Goal: Task Accomplishment & Management: Manage account settings

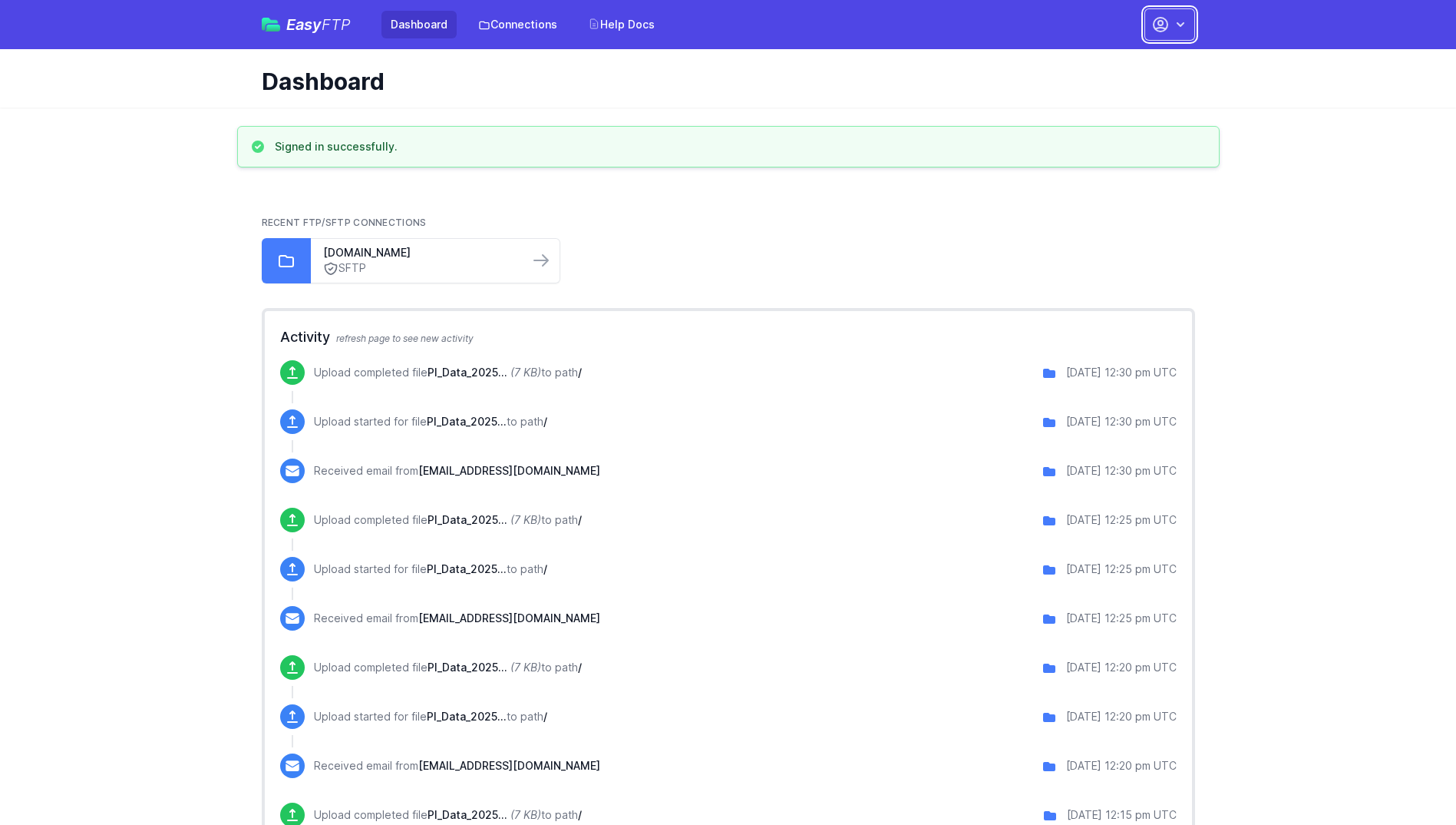
click at [1181, 21] on icon "button" at bounding box center [1181, 24] width 15 height 15
click at [1142, 63] on link "Account Settings" at bounding box center [1121, 64] width 148 height 28
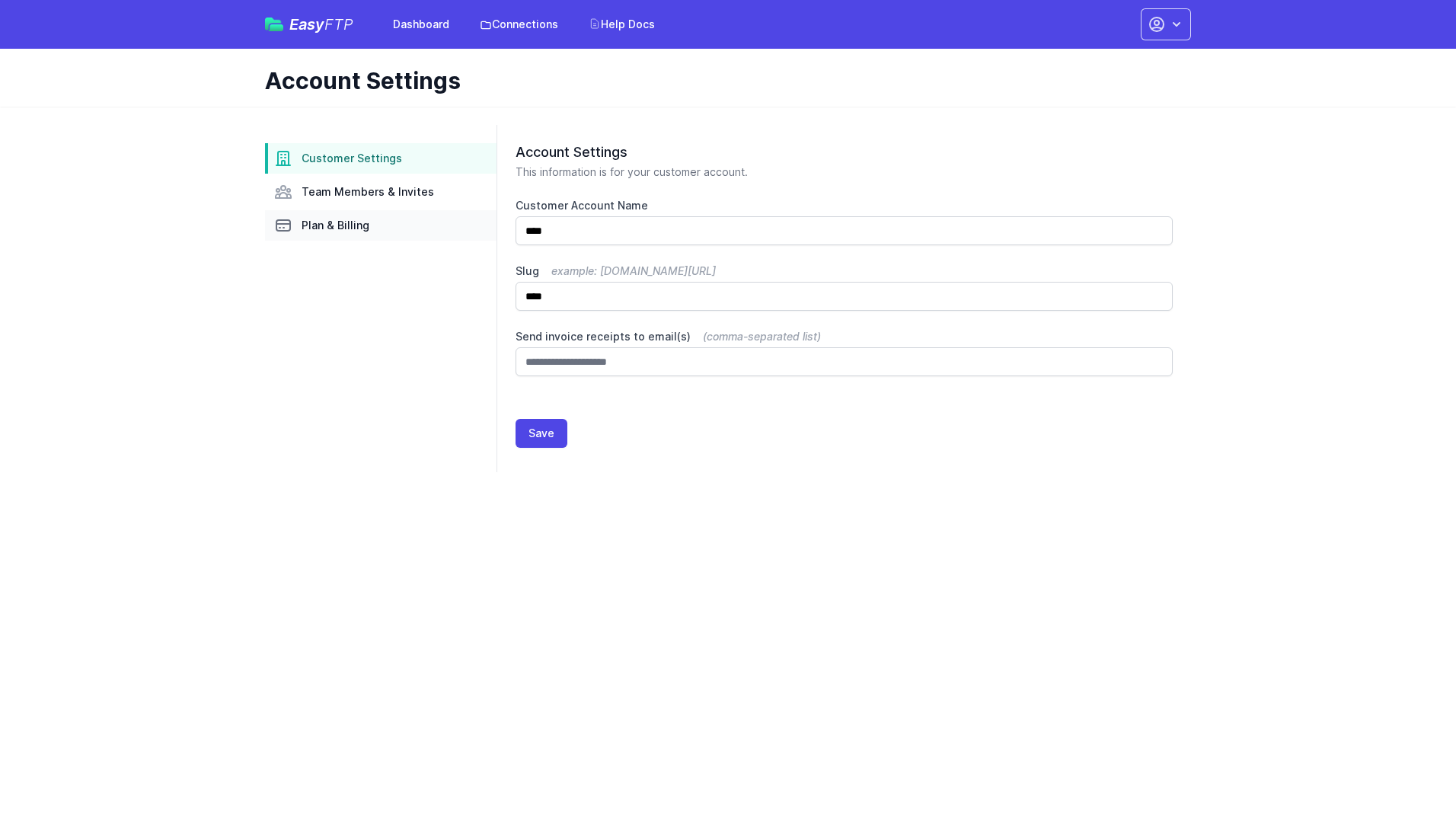
click at [318, 221] on span "Plan & Billing" at bounding box center [335, 225] width 68 height 15
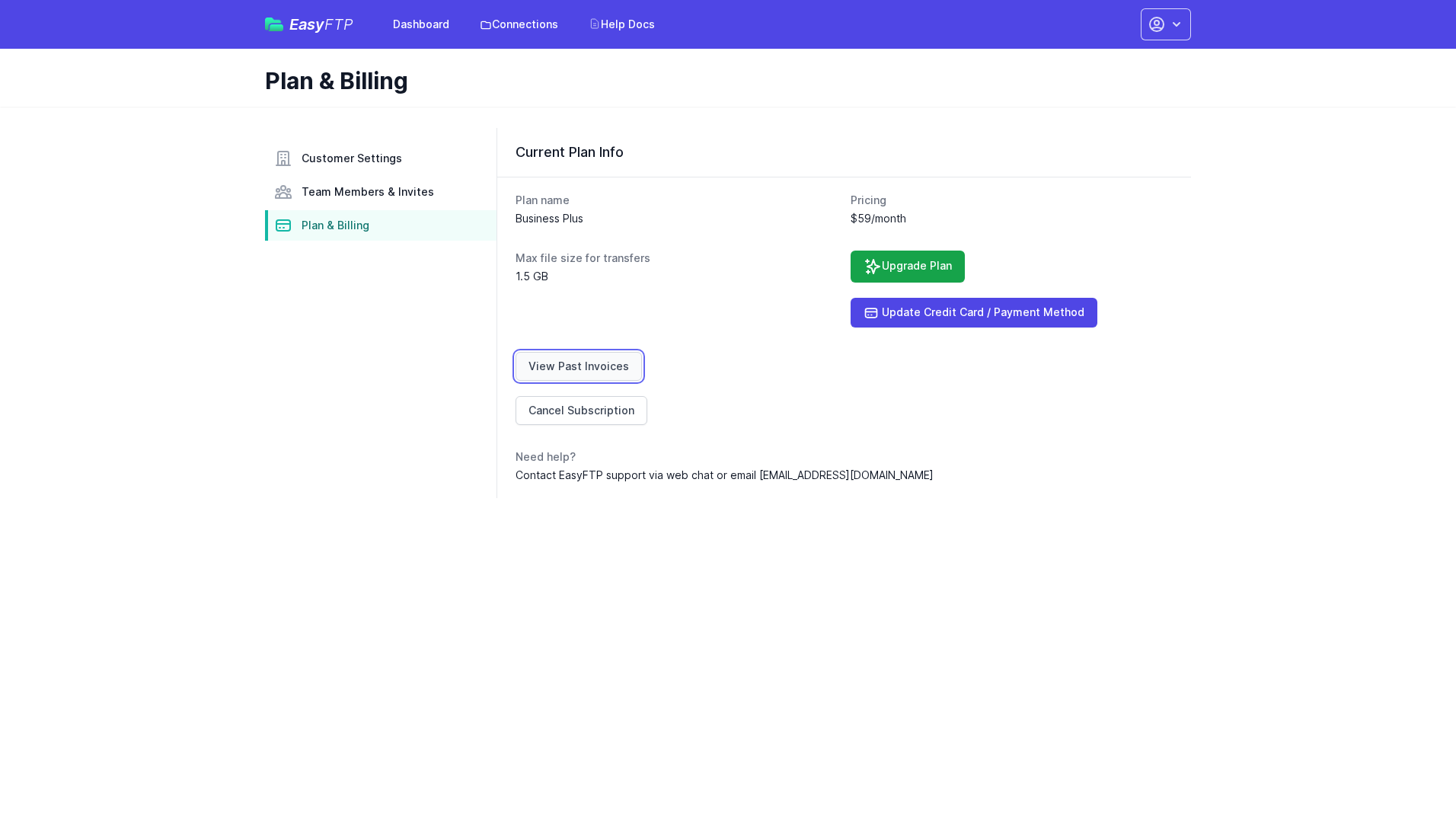
click at [560, 372] on link "View Past Invoices" at bounding box center [579, 366] width 126 height 29
